Goal: Navigation & Orientation: Find specific page/section

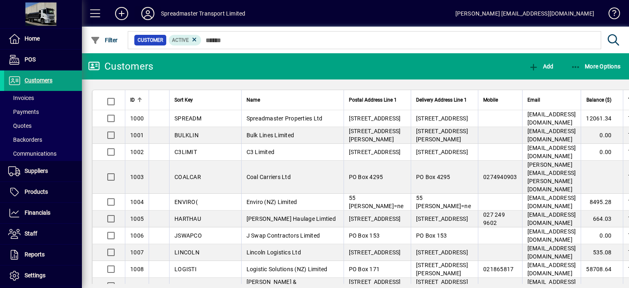
click at [147, 14] on icon at bounding box center [148, 13] width 16 height 13
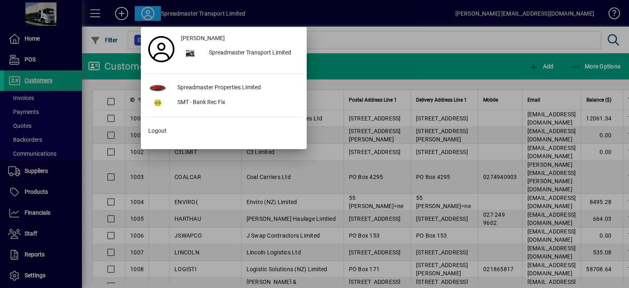
click at [383, 36] on div at bounding box center [314, 144] width 629 height 288
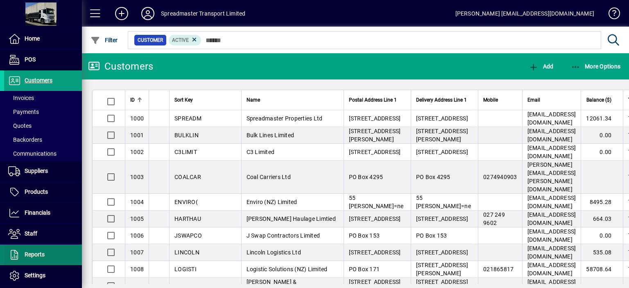
click at [39, 252] on span "Reports" at bounding box center [35, 254] width 20 height 7
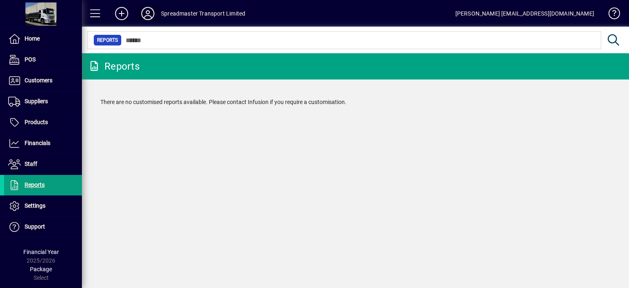
click at [149, 14] on icon at bounding box center [148, 13] width 16 height 13
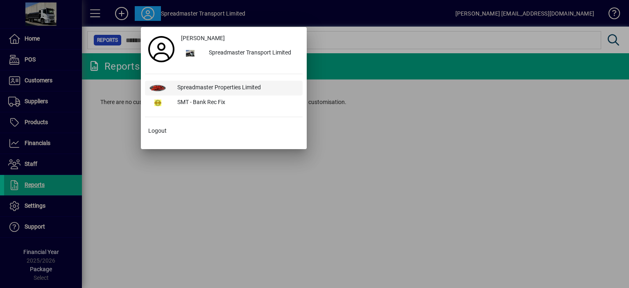
click at [209, 85] on div "Spreadmaster Properties Limited" at bounding box center [237, 88] width 132 height 15
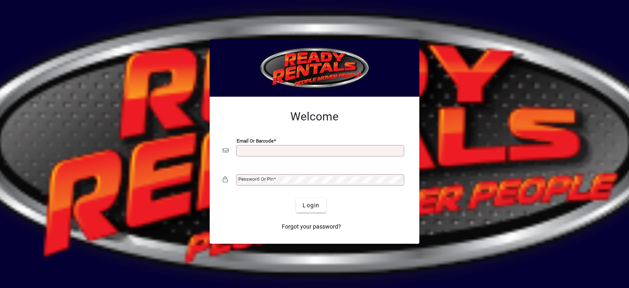
click at [275, 147] on input "Email or Barcode" at bounding box center [320, 150] width 165 height 7
type input "**********"
click at [258, 177] on mat-label "Password or Pin" at bounding box center [255, 179] width 35 height 6
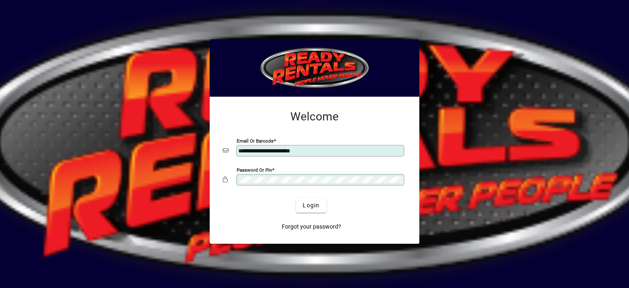
click at [296, 198] on button "Login" at bounding box center [311, 205] width 30 height 15
